Goal: Task Accomplishment & Management: Manage account settings

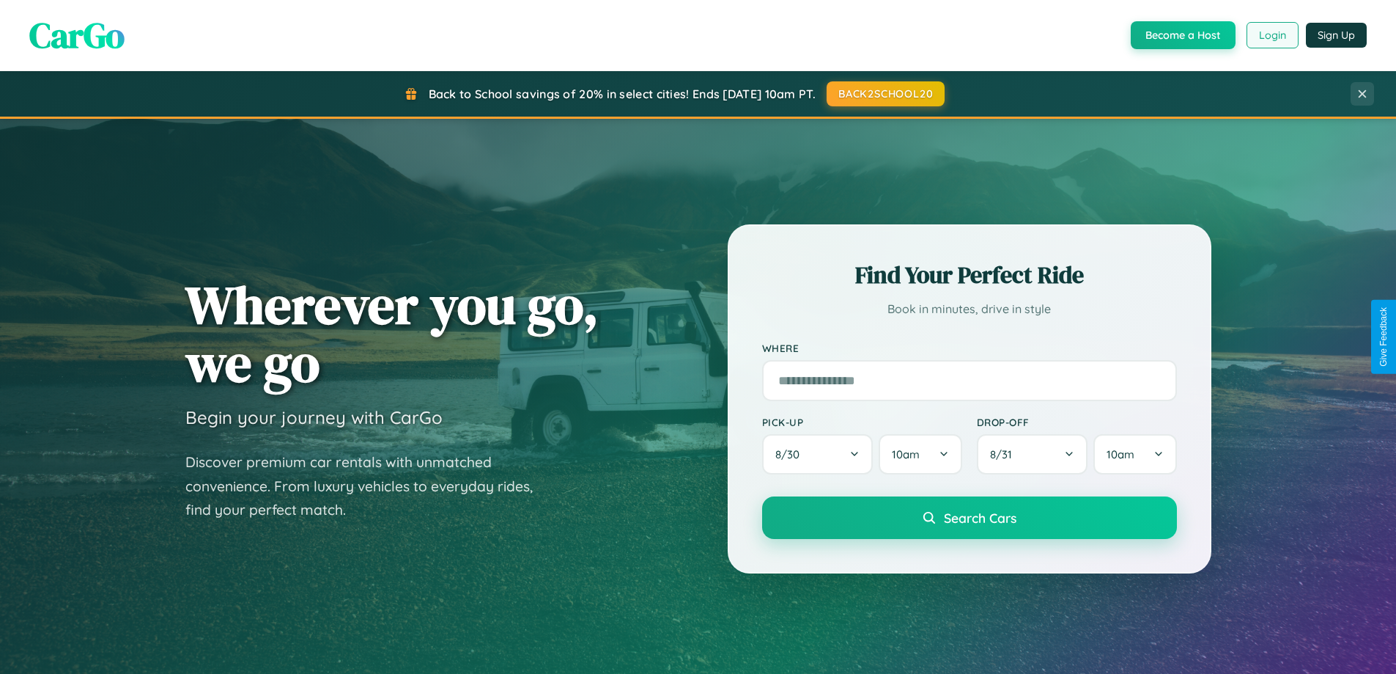
click at [1272, 35] on button "Login" at bounding box center [1273, 35] width 52 height 26
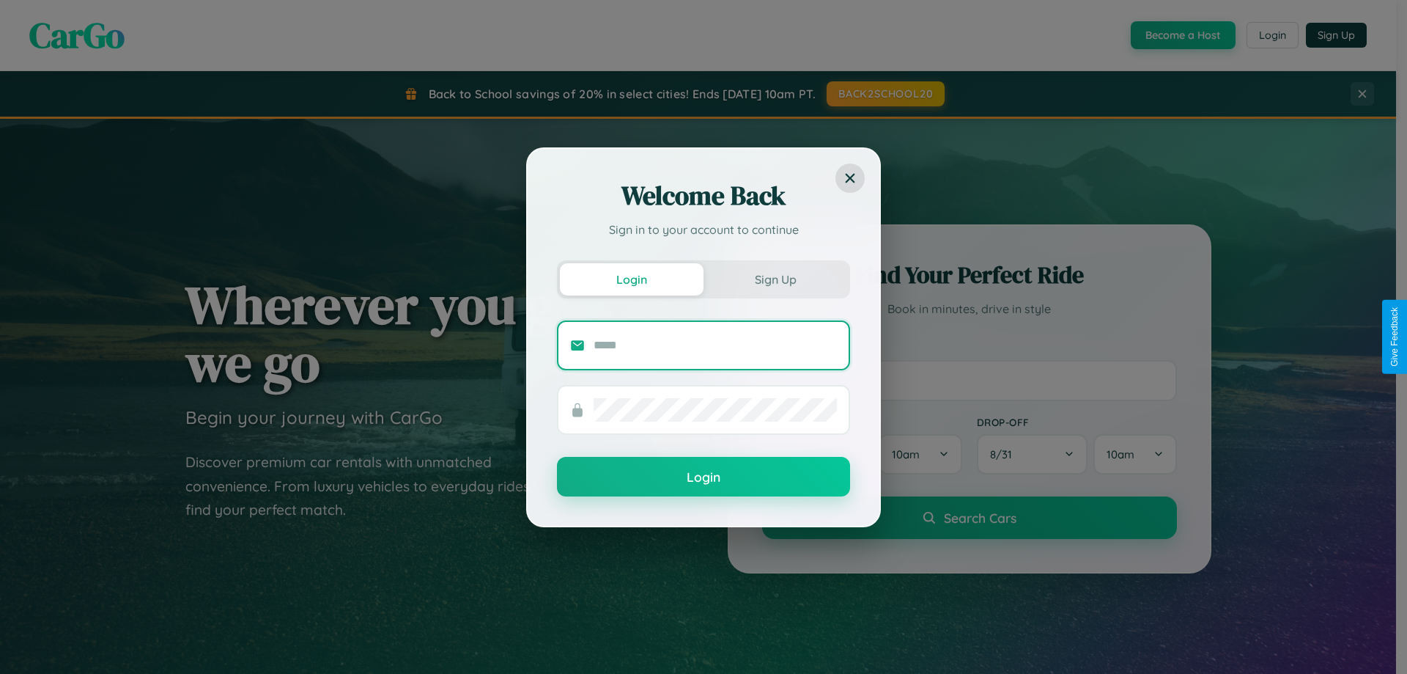
click at [715, 344] on input "text" at bounding box center [715, 344] width 243 height 23
type input "**********"
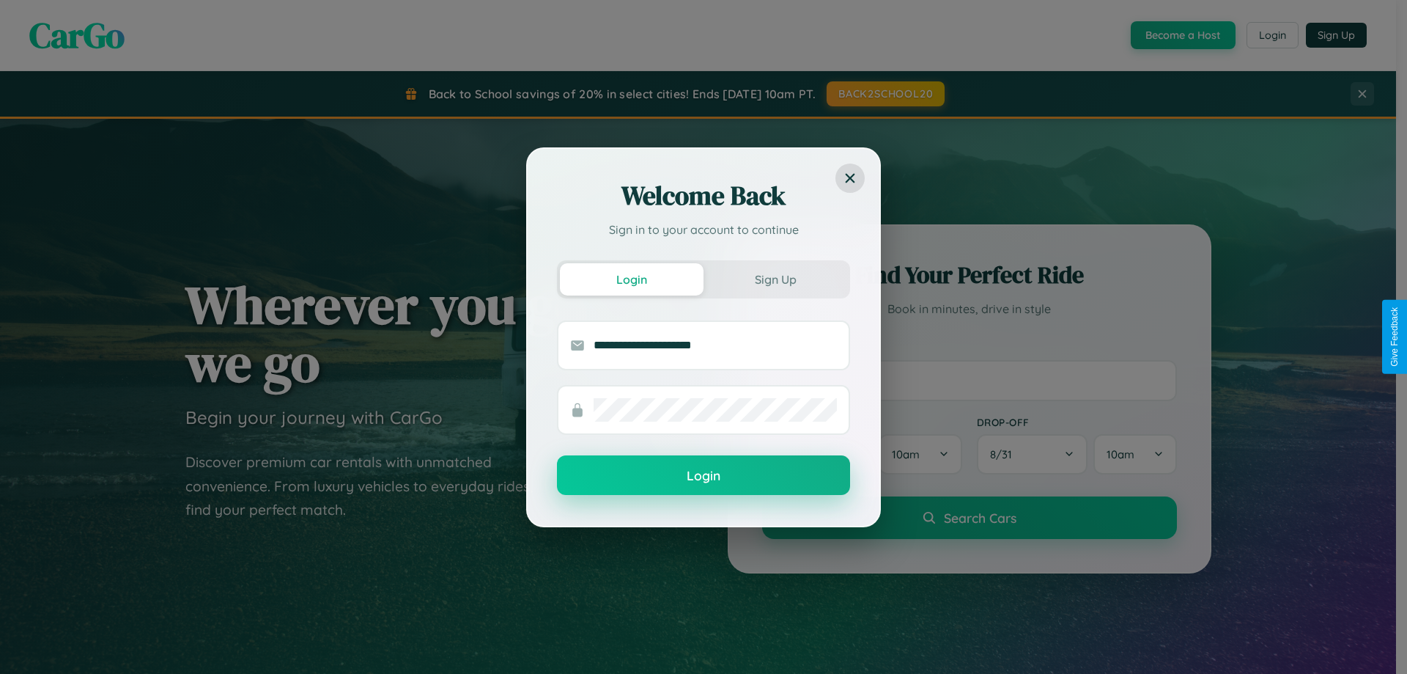
click at [704, 475] on button "Login" at bounding box center [703, 475] width 293 height 40
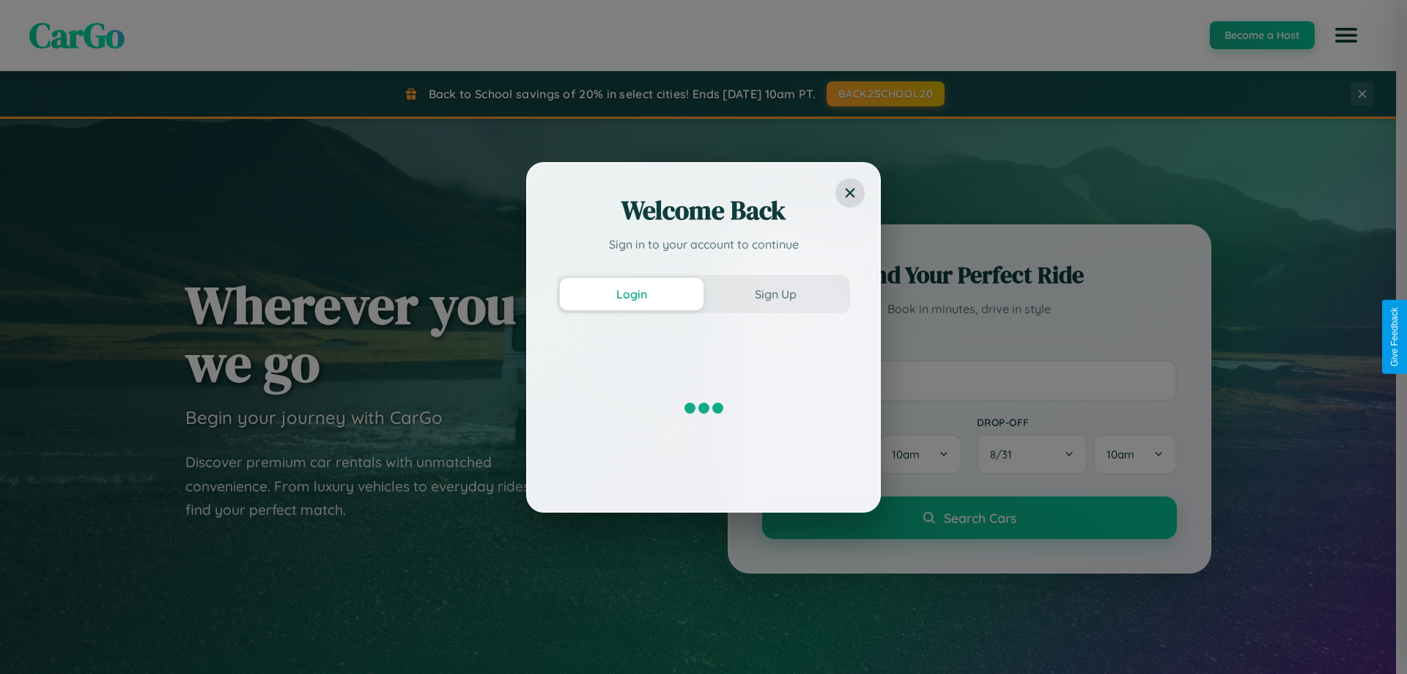
click at [885, 94] on button "BACK2SCHOOL20" at bounding box center [886, 93] width 118 height 25
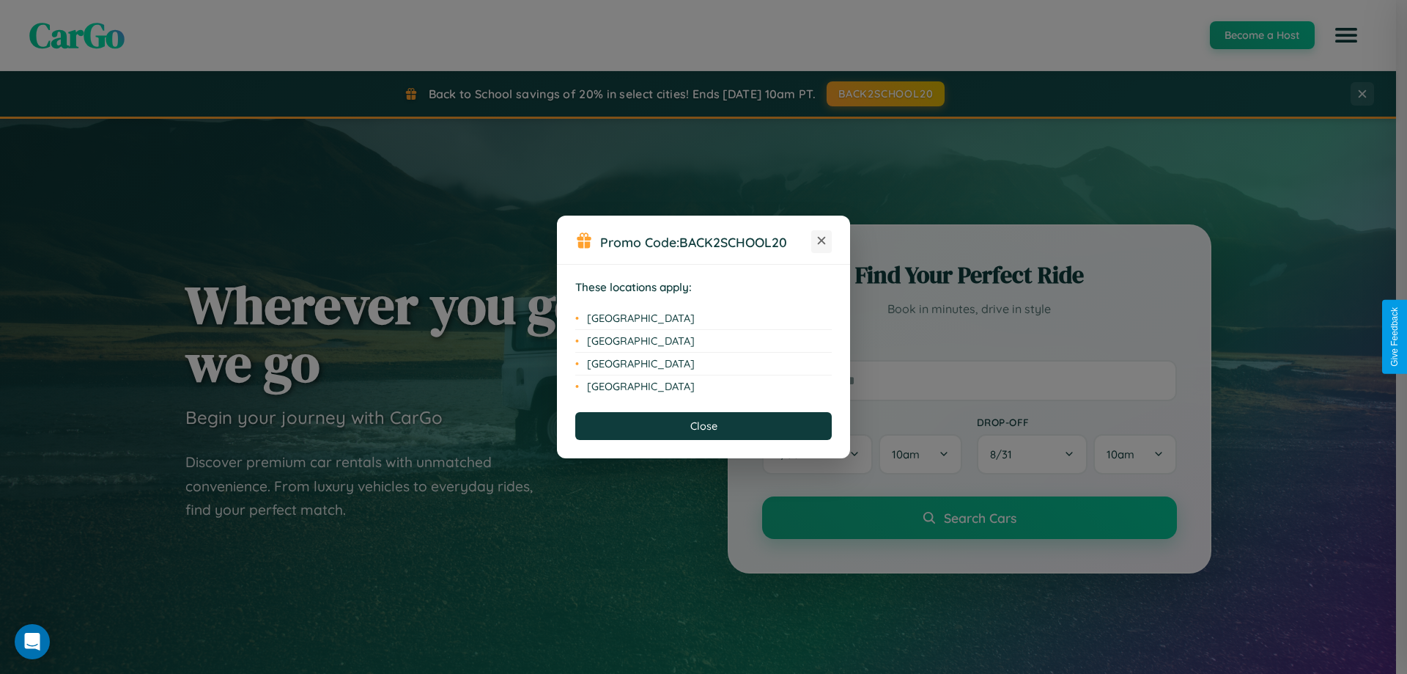
click at [822, 241] on icon at bounding box center [822, 241] width 8 height 8
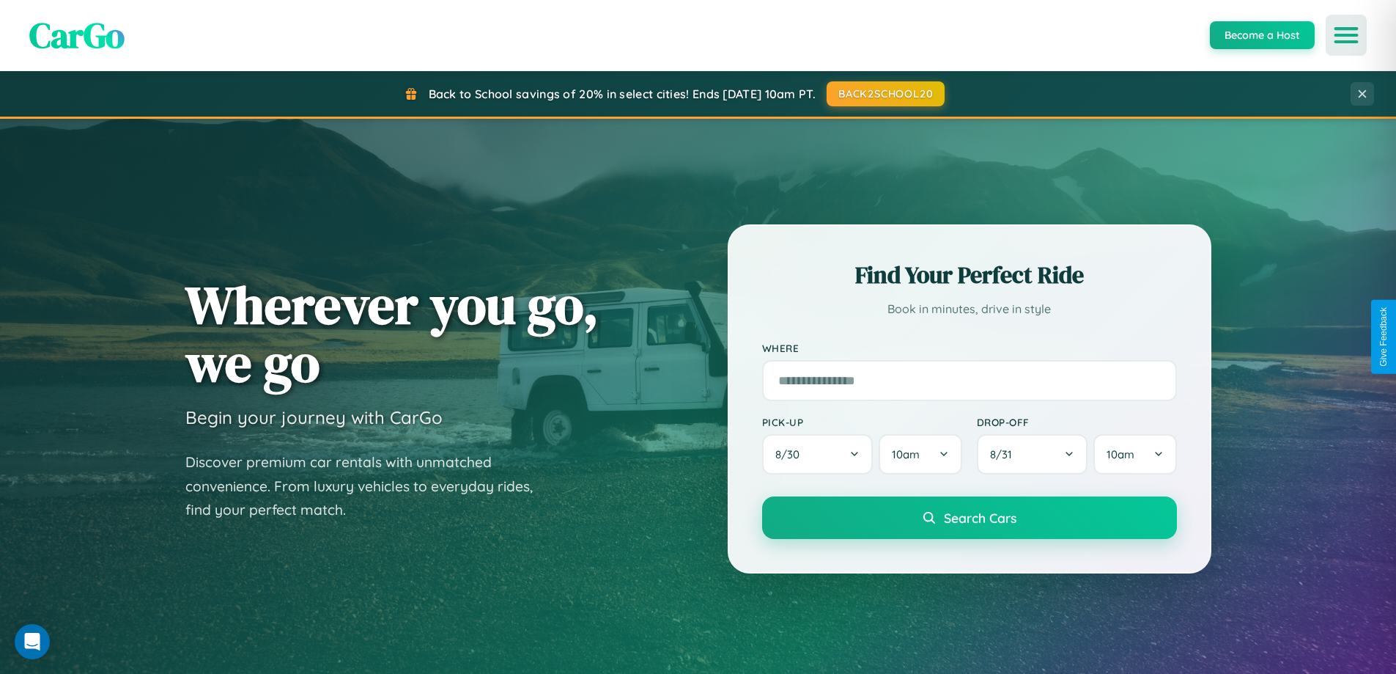
click at [1346, 35] on icon "Open menu" at bounding box center [1346, 35] width 21 height 13
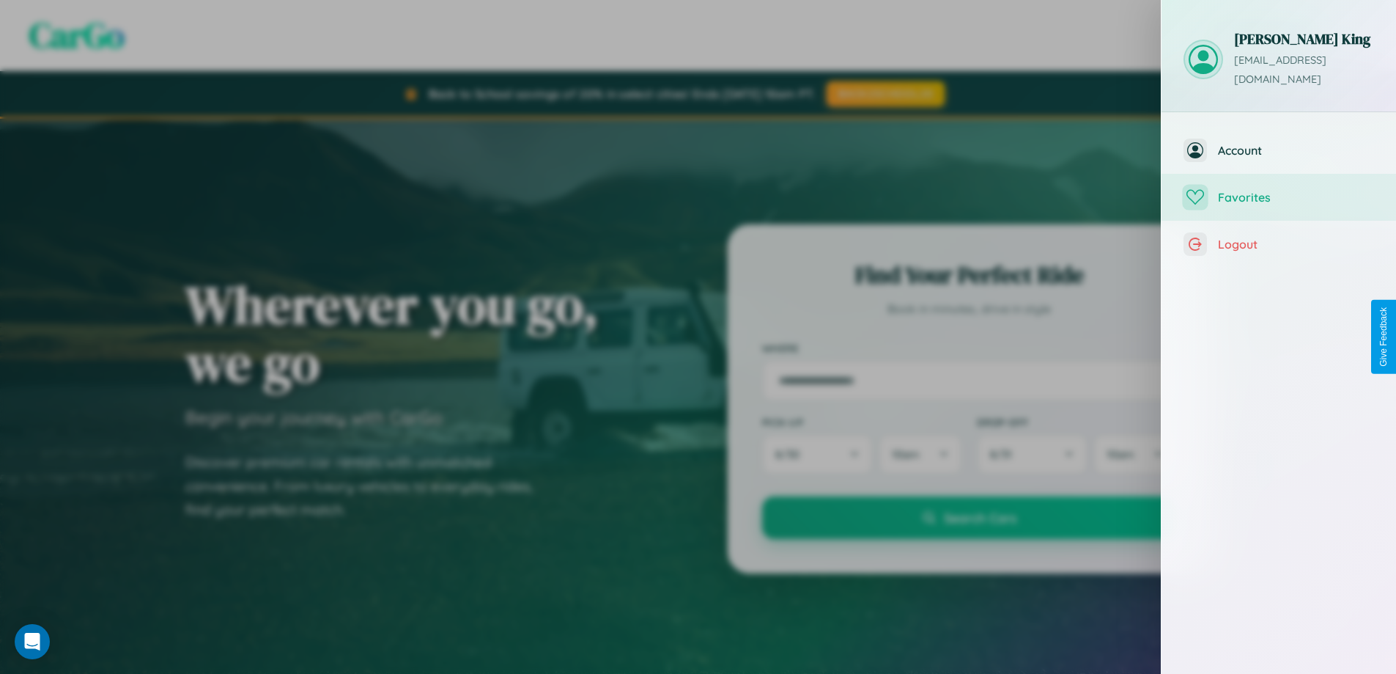
click at [1279, 190] on span "Favorites" at bounding box center [1296, 197] width 156 height 15
